Goal: Task Accomplishment & Management: Manage account settings

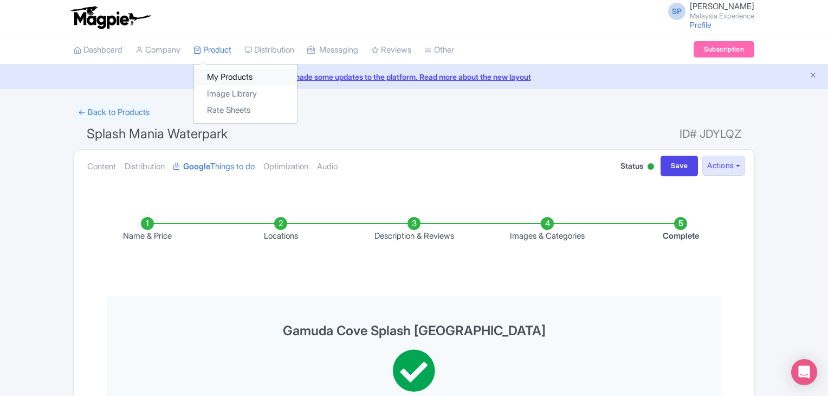
click at [241, 77] on link "My Products" at bounding box center [245, 77] width 103 height 17
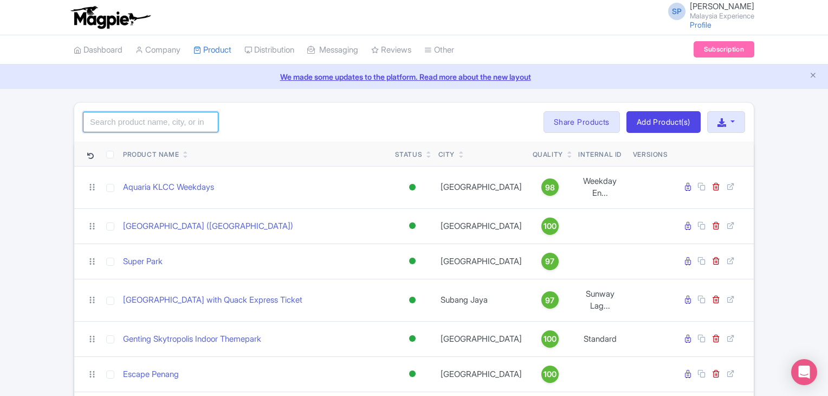
click at [163, 127] on input "search" at bounding box center [151, 122] width 136 height 21
type input "splash"
click button "Search" at bounding box center [0, 0] width 0 height 0
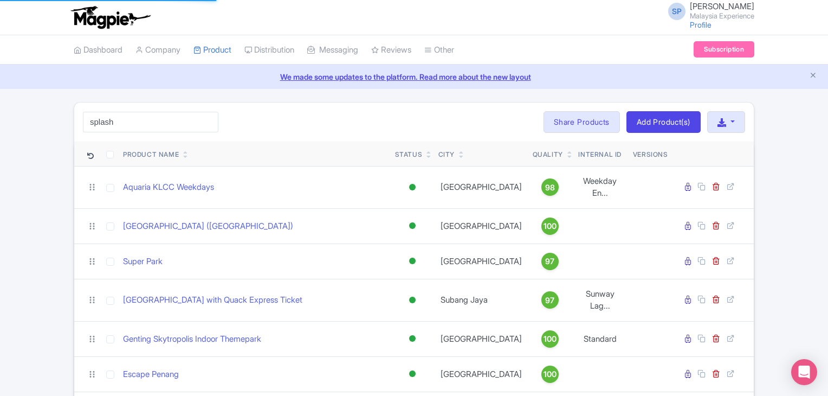
drag, startPoint x: 609, startPoint y: 263, endPoint x: 9, endPoint y: 130, distance: 615.1
click at [66, 59] on div "Dashboard Company Product My Products Image Library Rate Sheets Distribution Ma…" at bounding box center [414, 50] width 828 height 30
